Goal: Check status: Check status

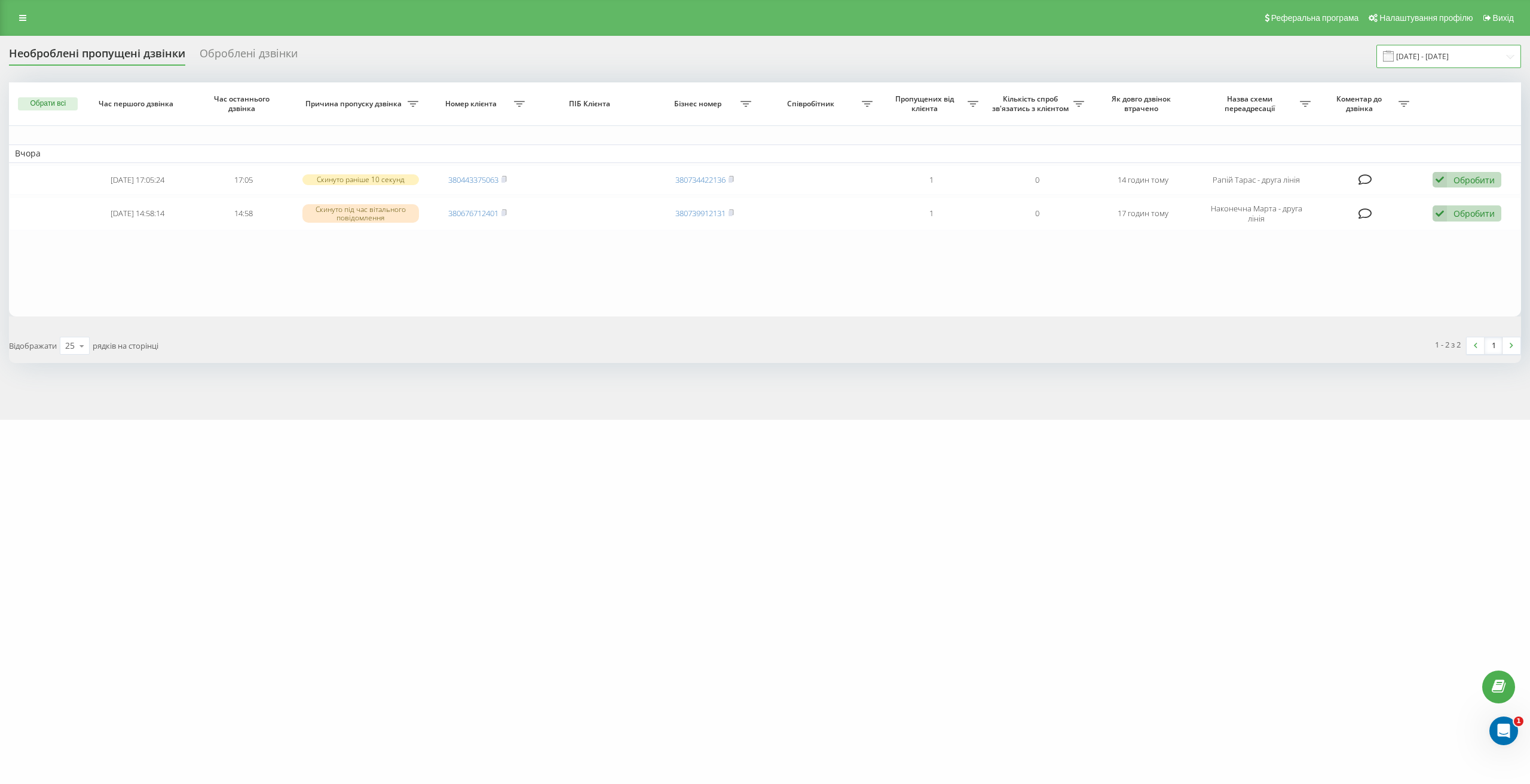
click at [1446, 54] on input "[DATE] - [DATE]" at bounding box center [1448, 56] width 145 height 23
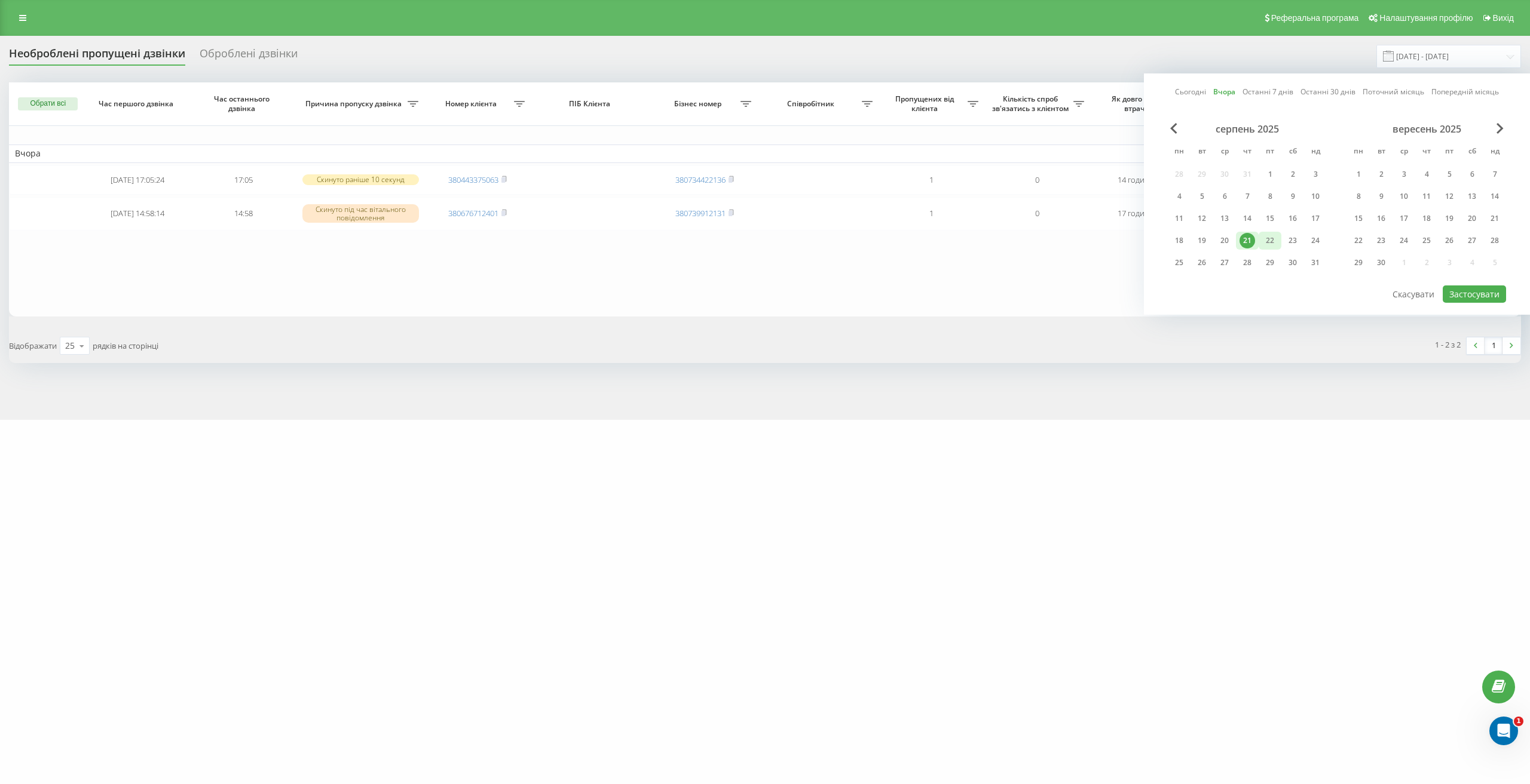
drag, startPoint x: 1273, startPoint y: 242, endPoint x: 1343, endPoint y: 261, distance: 72.5
click at [1273, 244] on div "22" at bounding box center [1270, 241] width 16 height 16
click at [1442, 294] on div "Сьогодні Вчора Останні 7 днів Останні 30 днів Поточний місяць Попередній місяць…" at bounding box center [1337, 194] width 386 height 242
click at [1447, 294] on button "Застосувати" at bounding box center [1474, 294] width 64 height 17
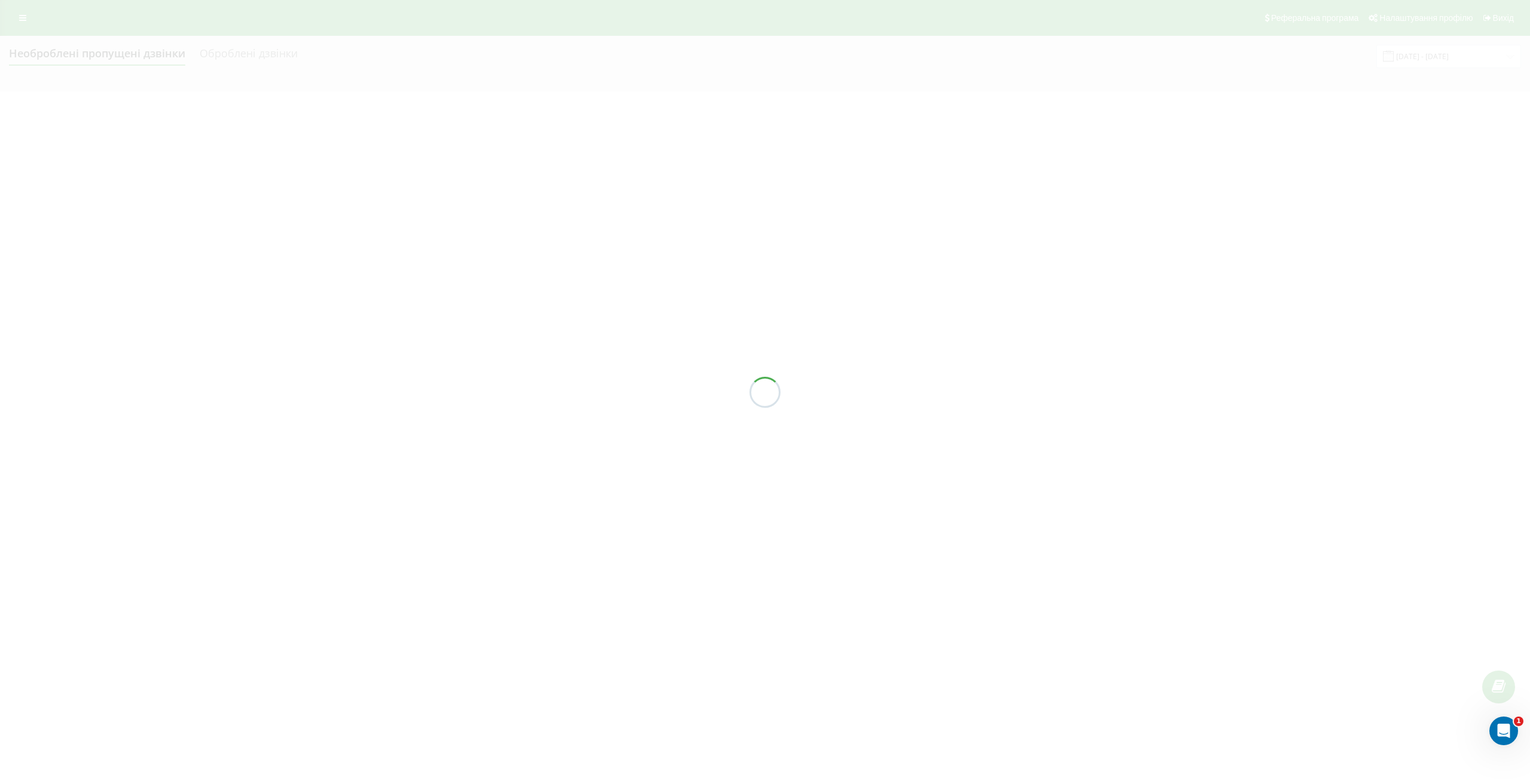
type input "[DATE] - [DATE]"
